Goal: Communication & Community: Participate in discussion

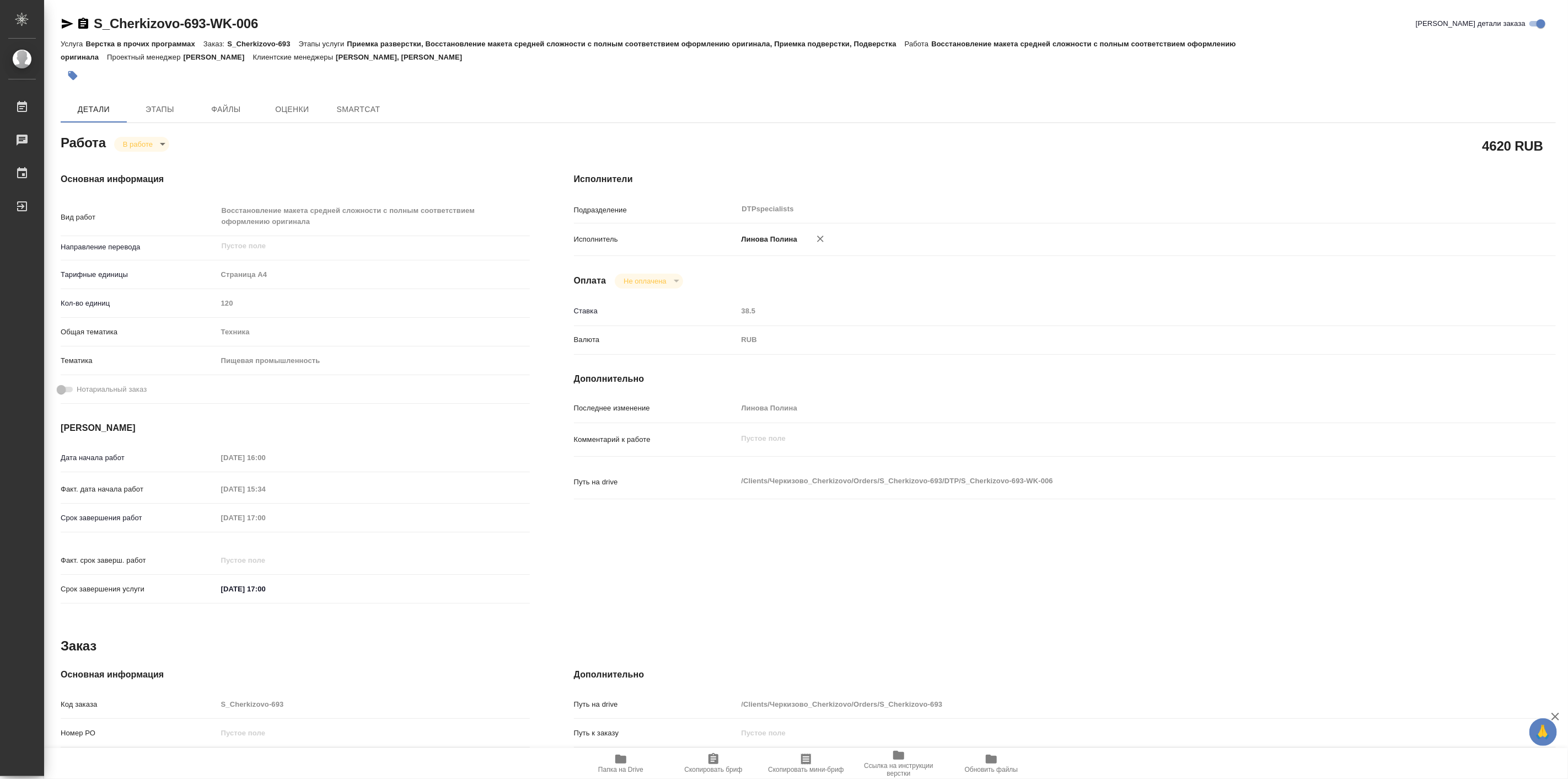
type textarea "x"
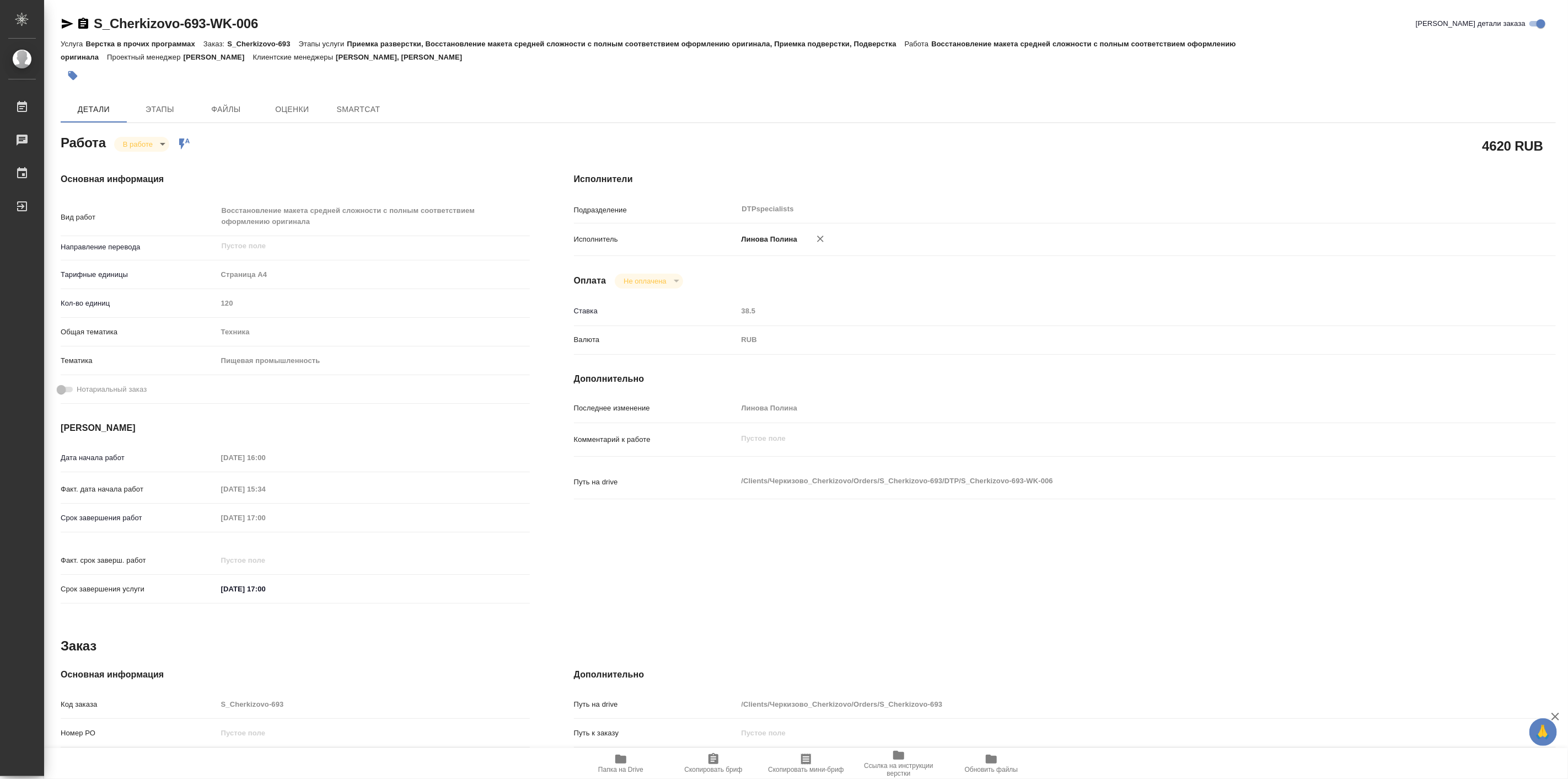
type textarea "x"
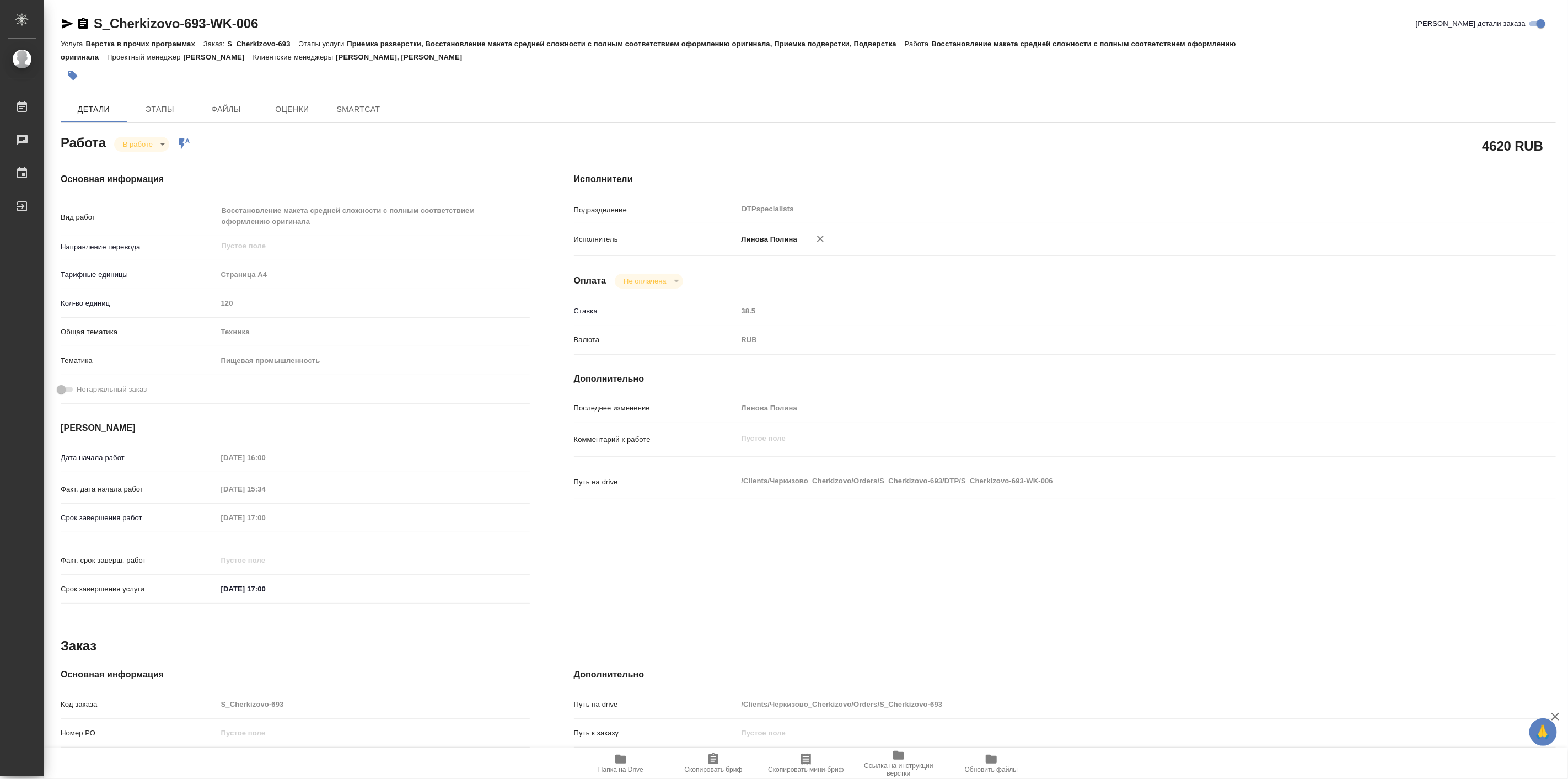
type textarea "x"
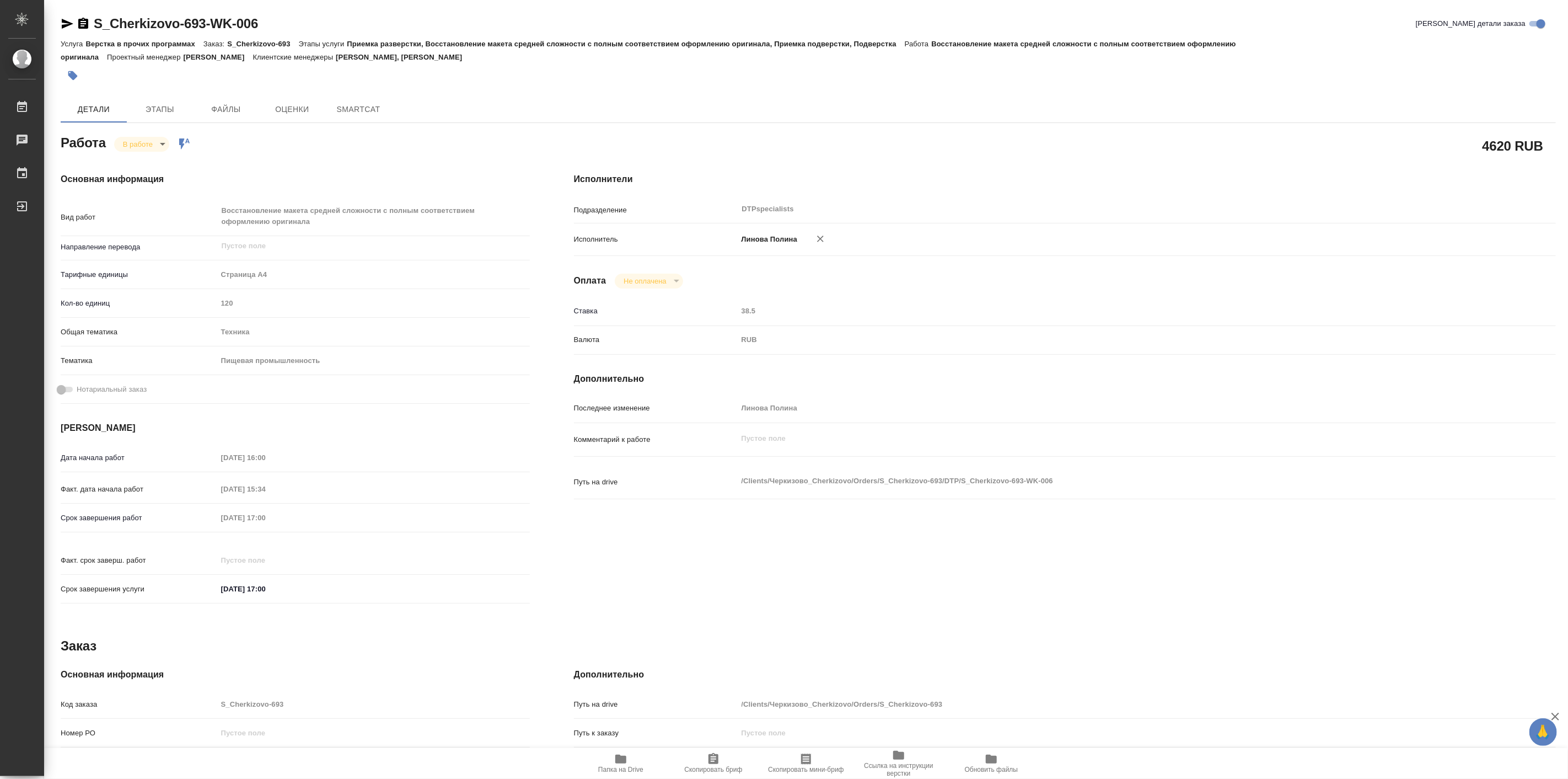
type textarea "x"
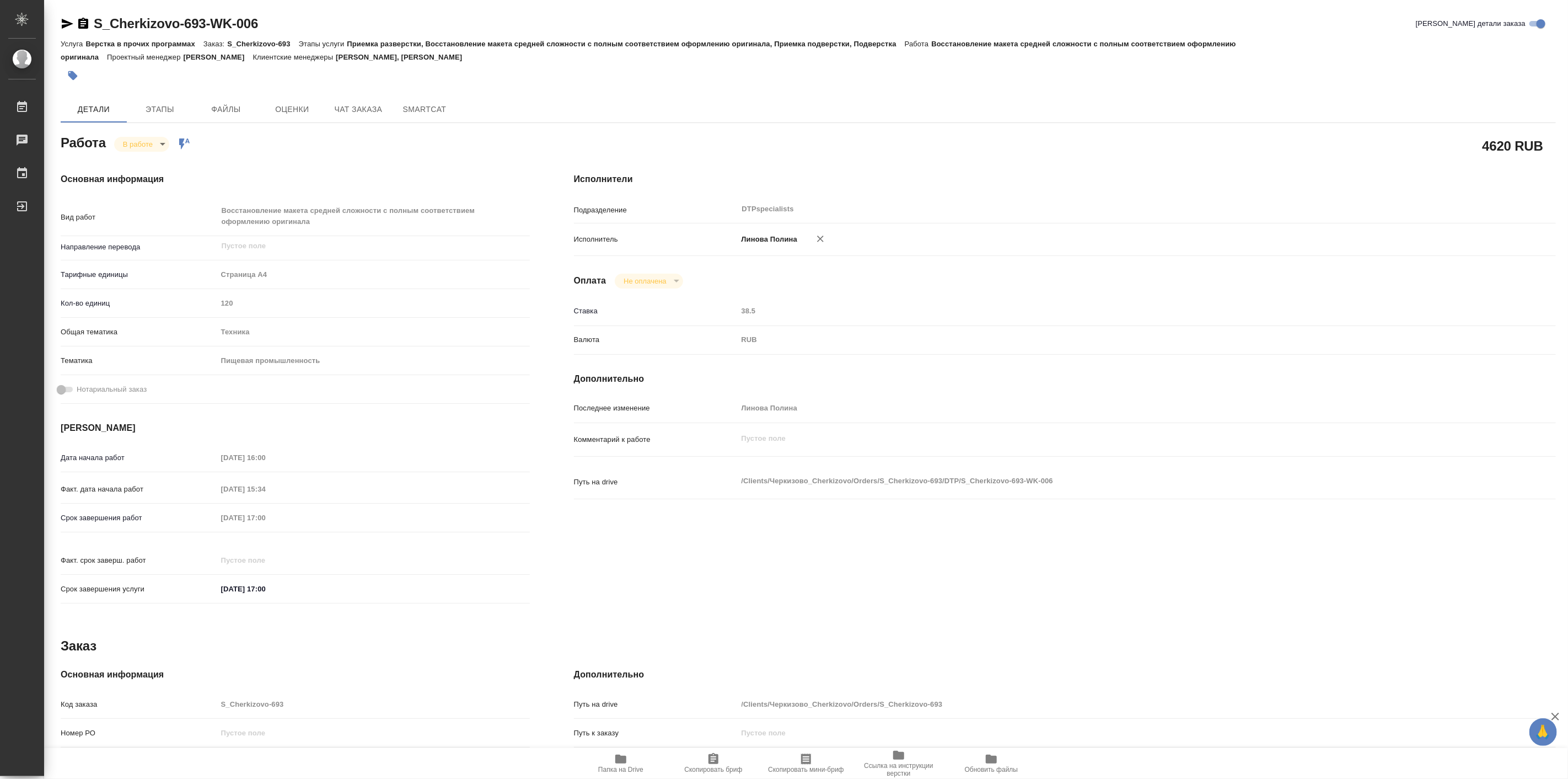
type textarea "x"
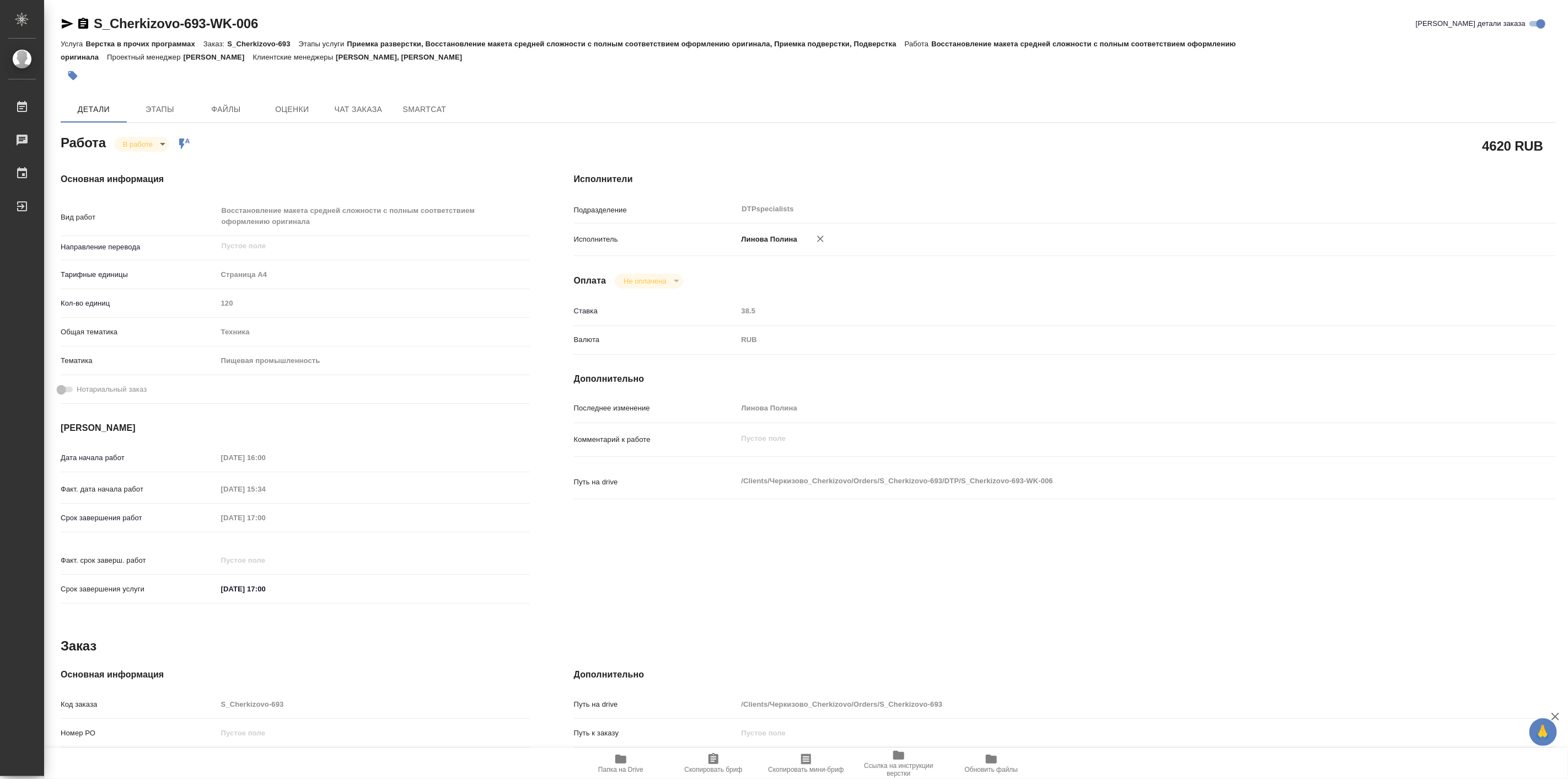
click at [140, 146] on body "🙏 .cls-1 fill:#fff; AWATERA Linova Polina Работы Чаты График Выйти S_Cherkizovo…" at bounding box center [784, 390] width 1568 height 779
type textarea "x"
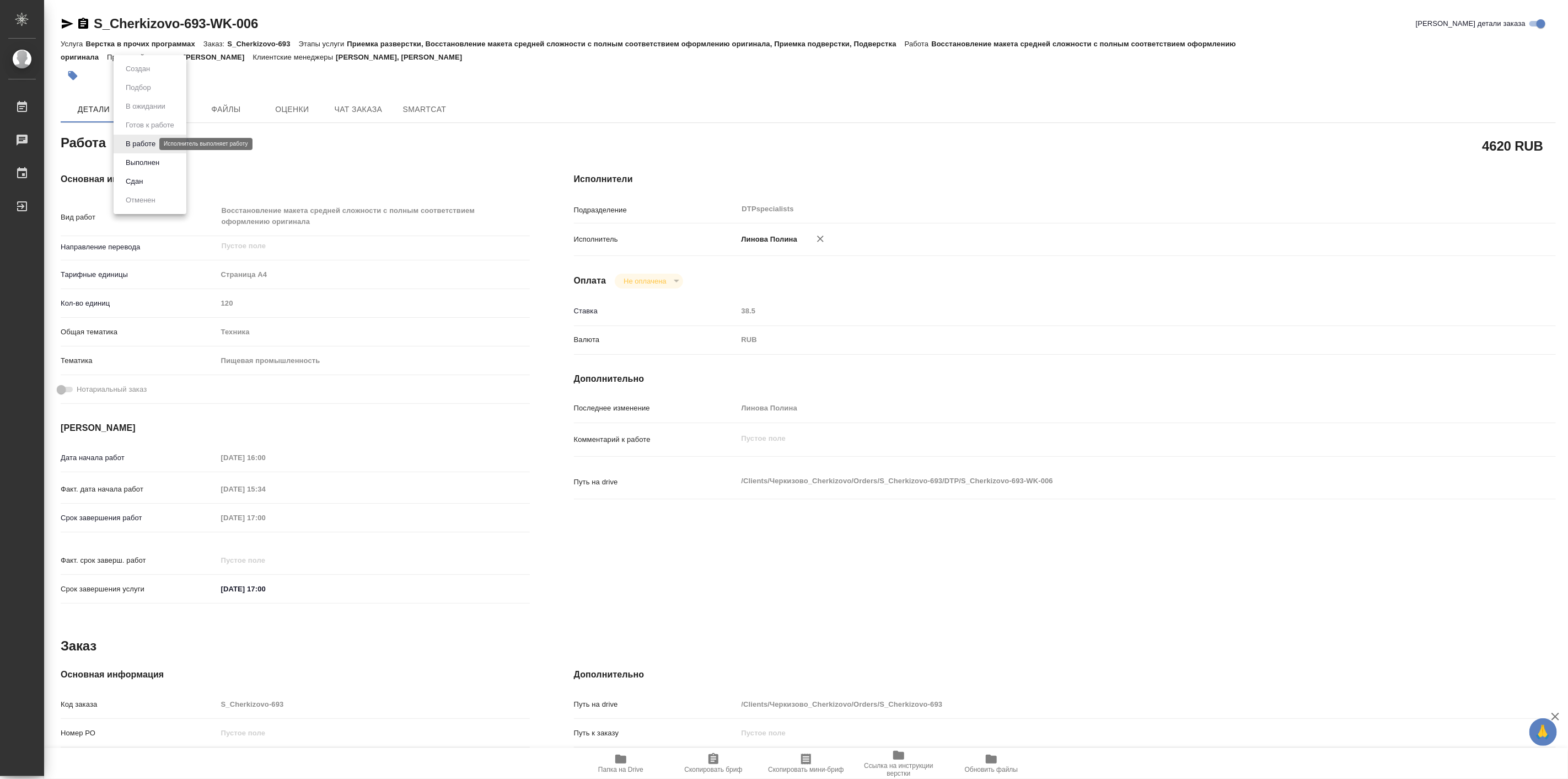
type textarea "x"
click at [144, 161] on button "Выполнен" at bounding box center [143, 163] width 40 height 12
type textarea "x"
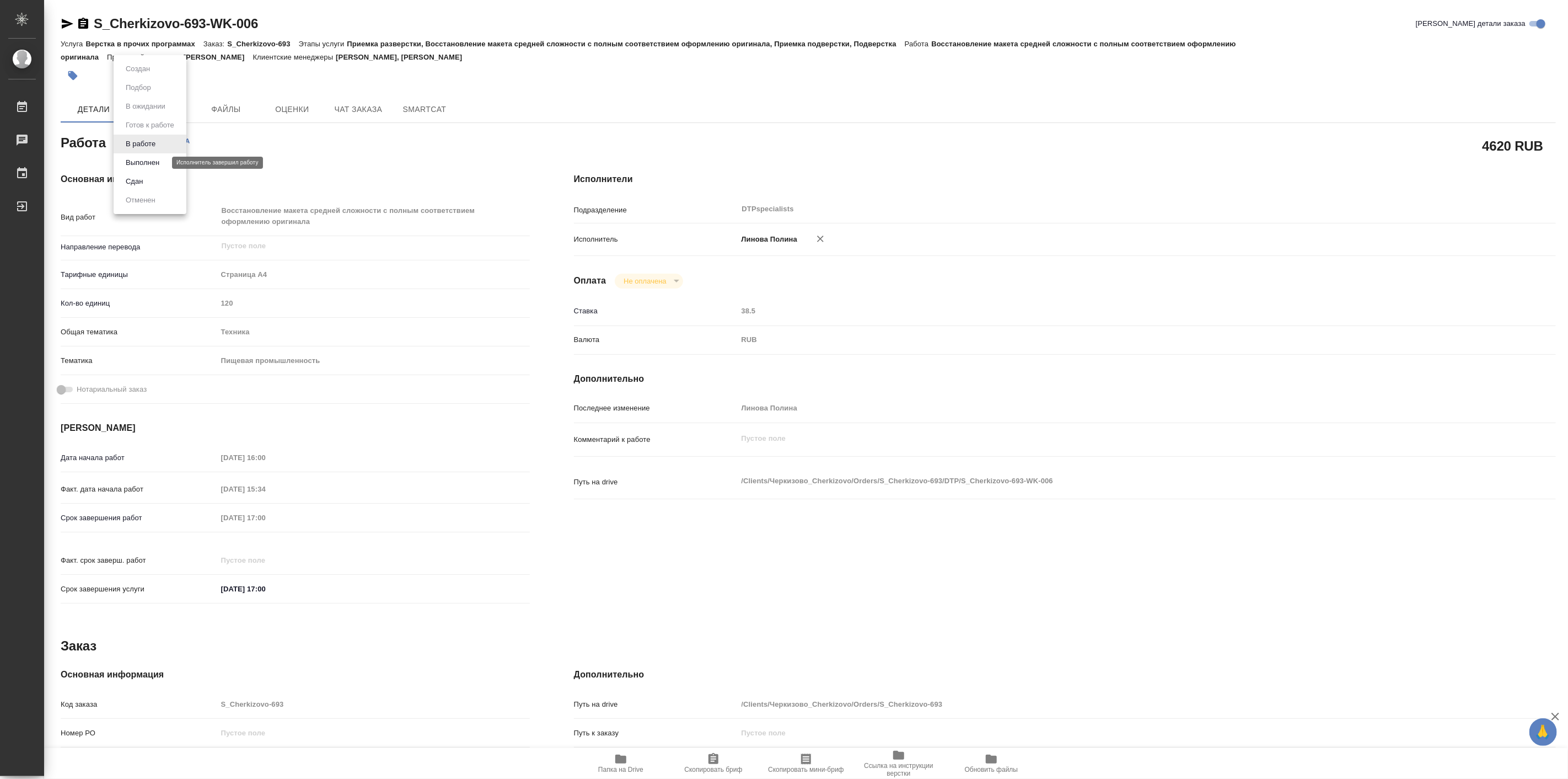
type textarea "x"
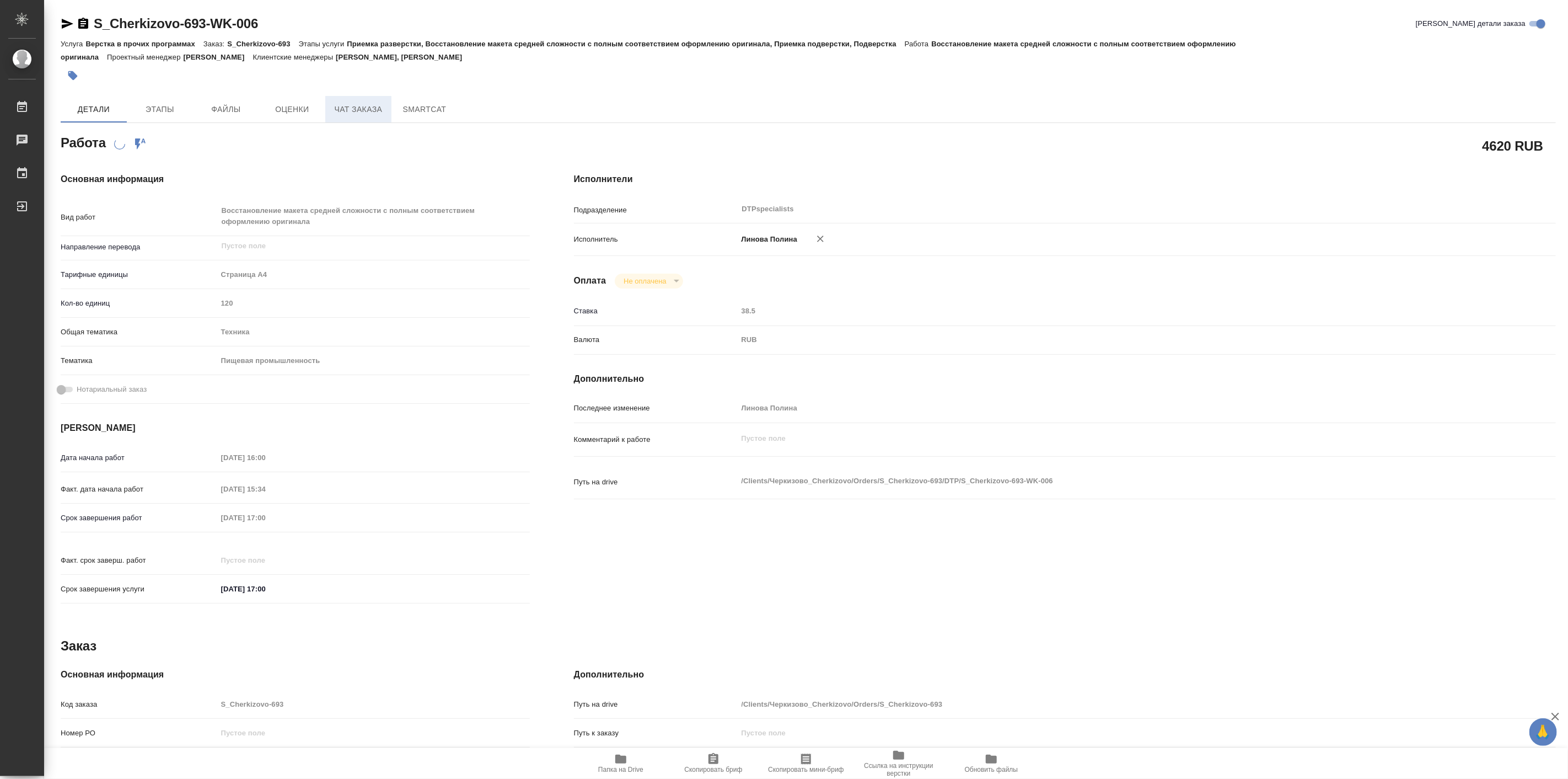
type textarea "x"
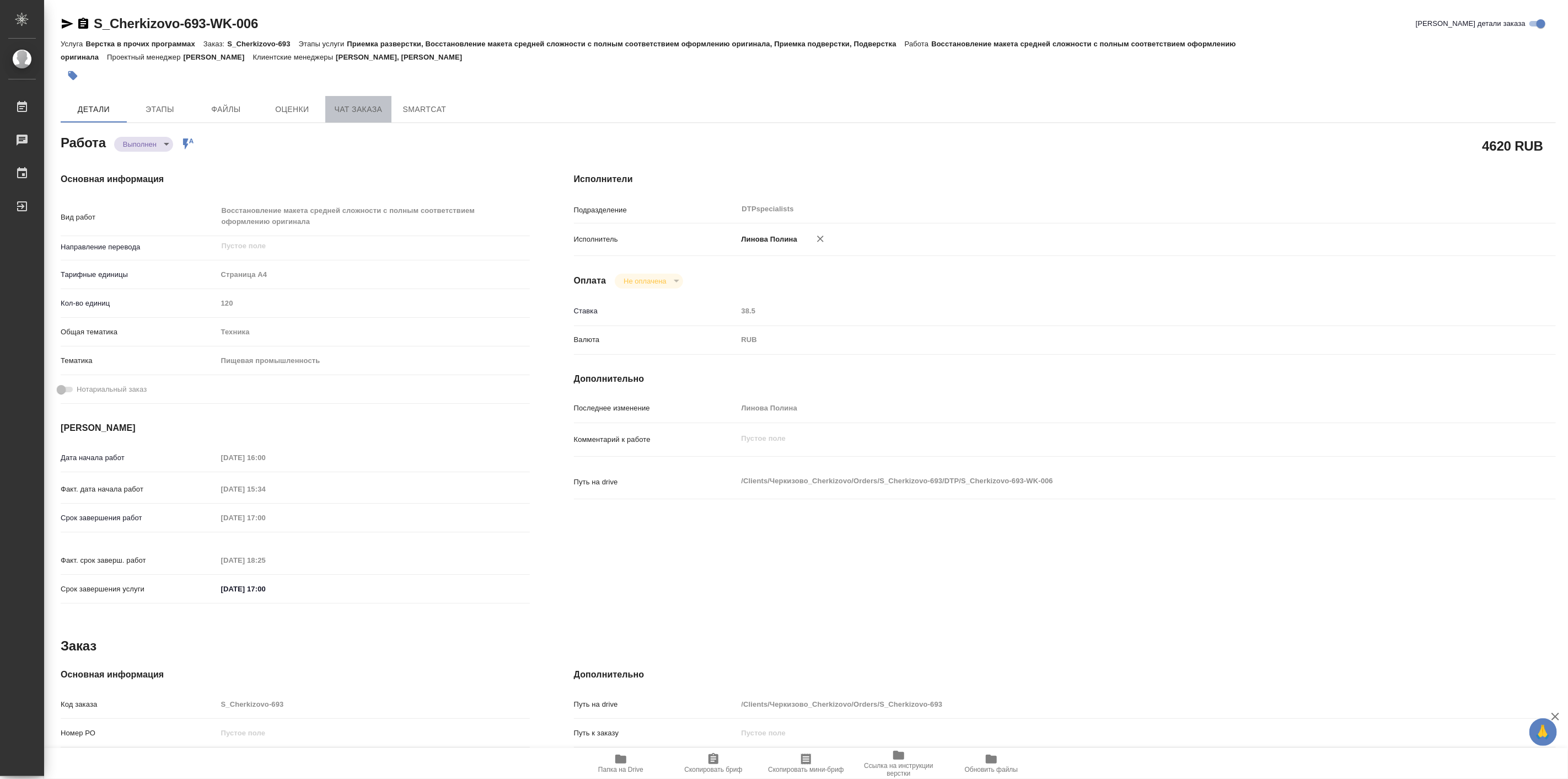
type textarea "x"
click at [356, 103] on span "Чат заказа" at bounding box center [358, 109] width 53 height 14
type textarea "x"
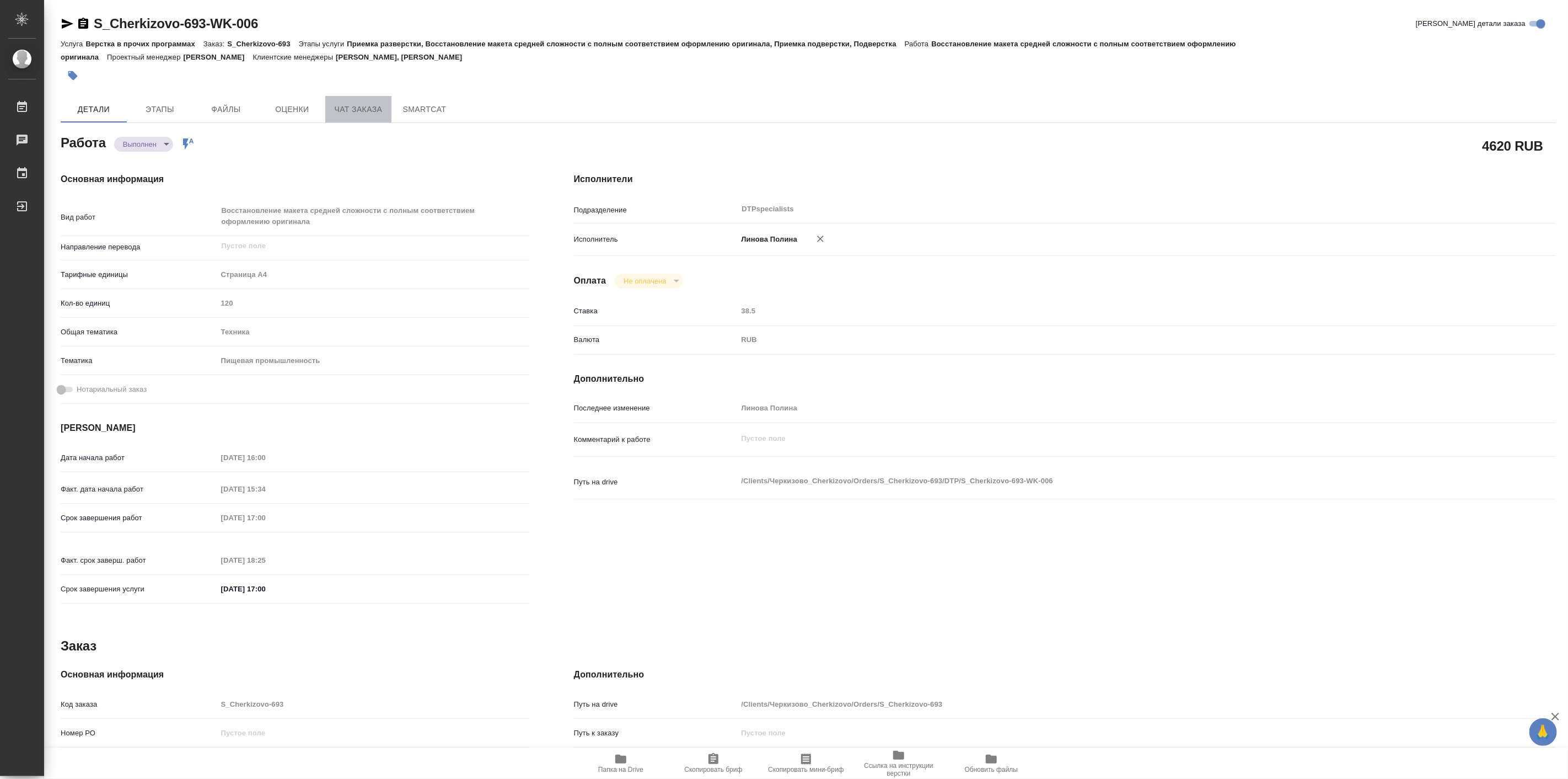
type textarea "x"
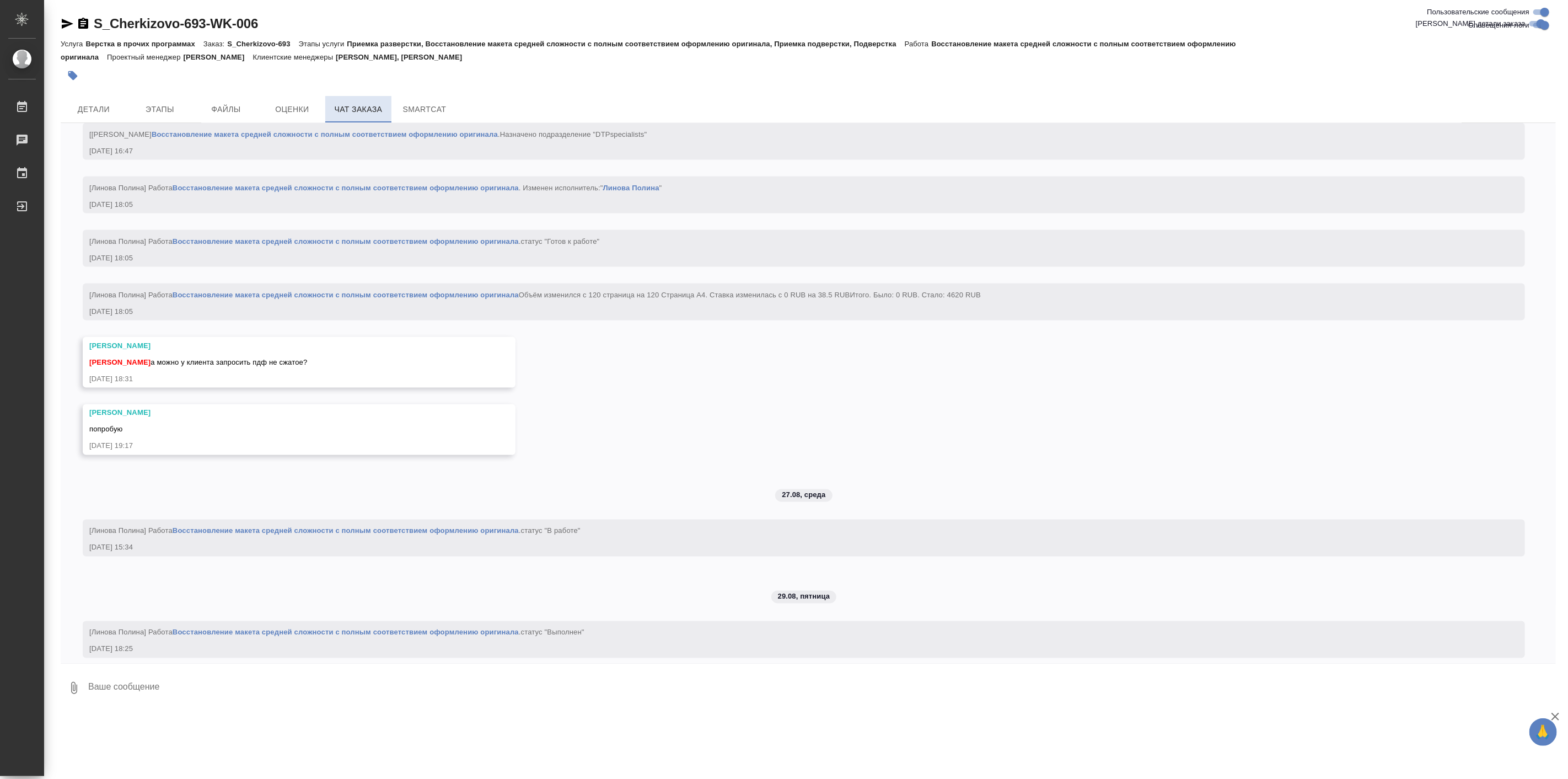
scroll to position [1535, 0]
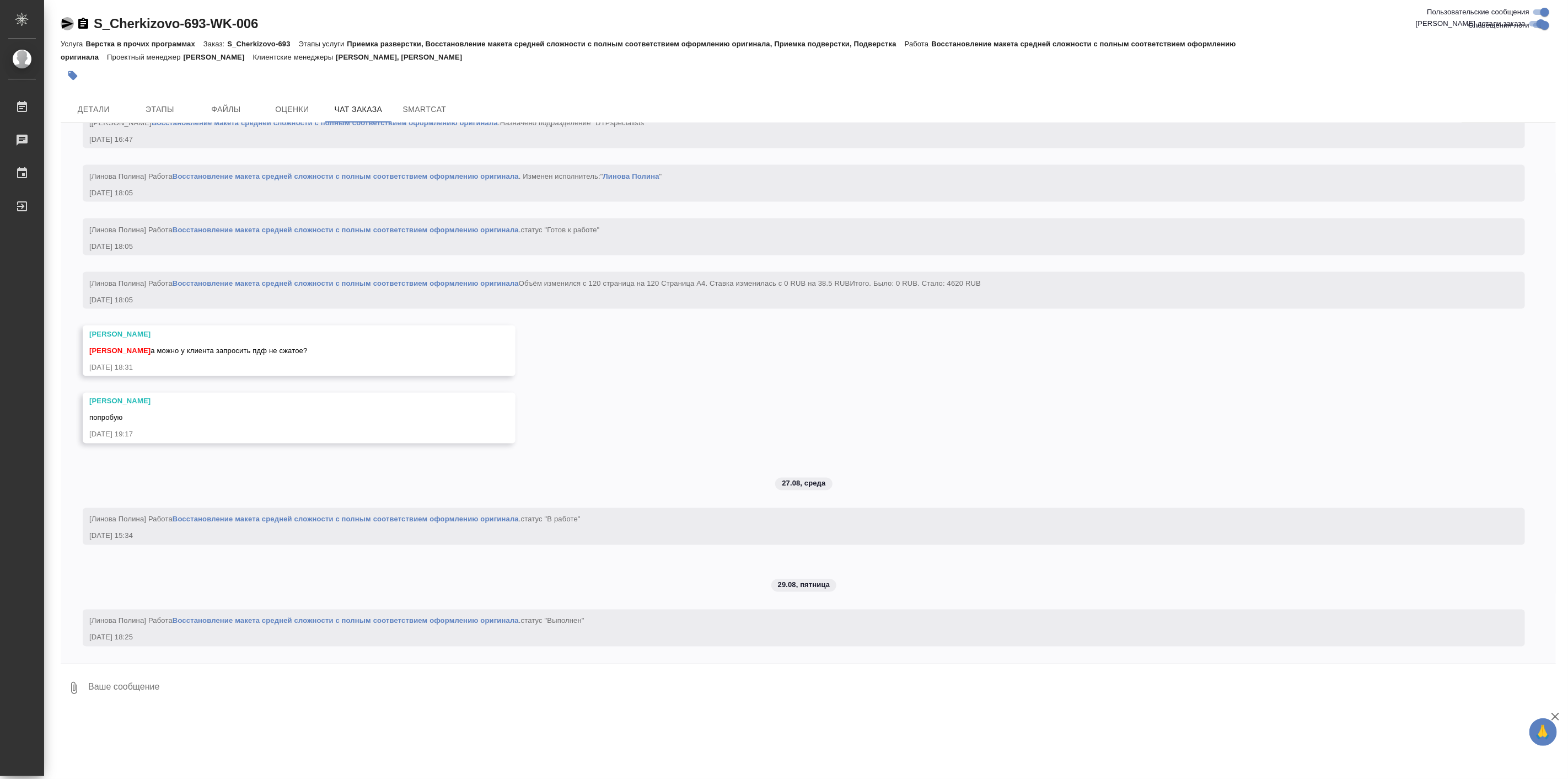
click at [71, 19] on icon "button" at bounding box center [68, 24] width 13 height 13
click at [168, 22] on link "S_Cherkizovo-693-WK-006" at bounding box center [175, 24] width 164 height 15
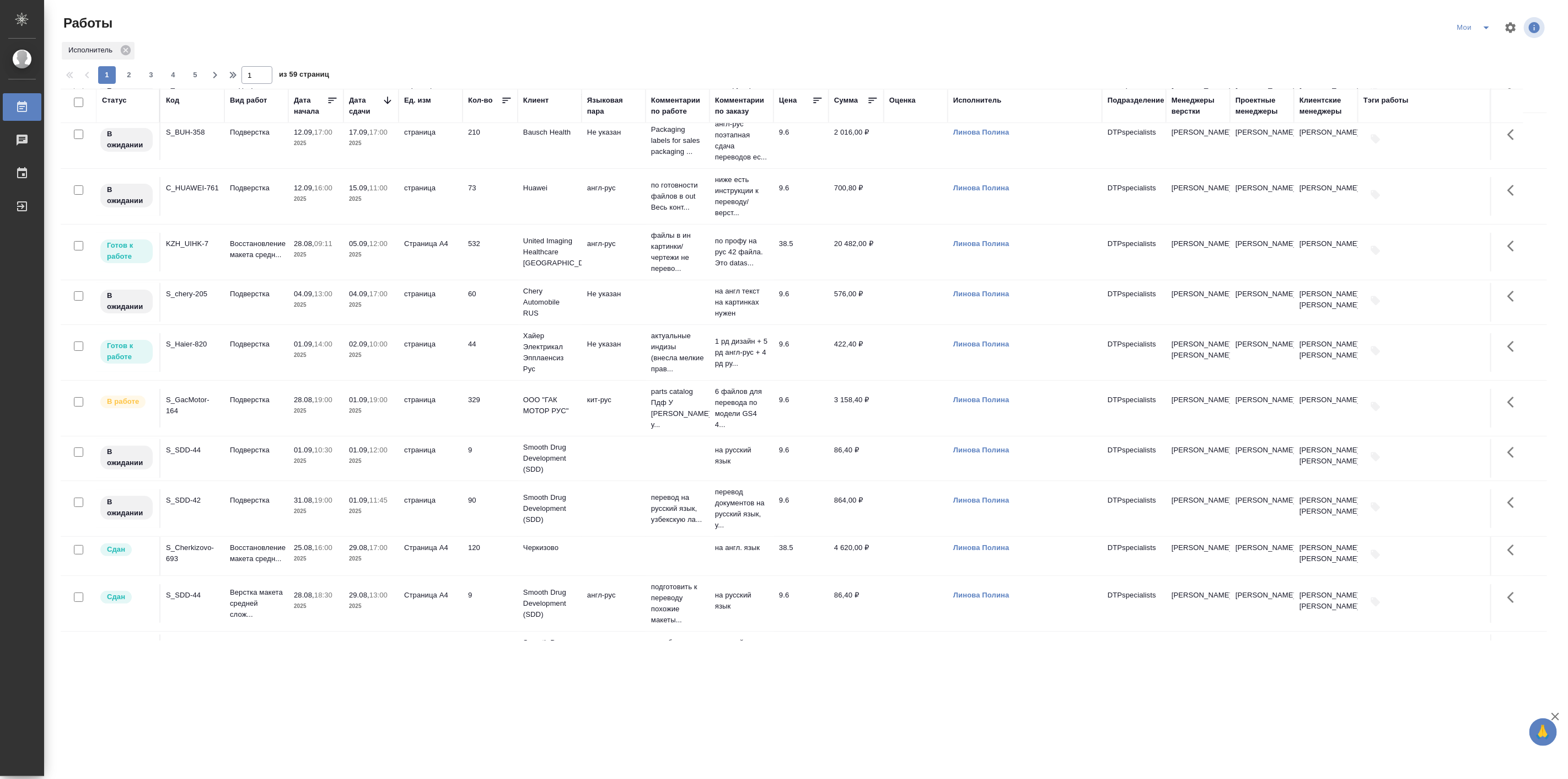
scroll to position [102, 0]
